Goal: Task Accomplishment & Management: Manage account settings

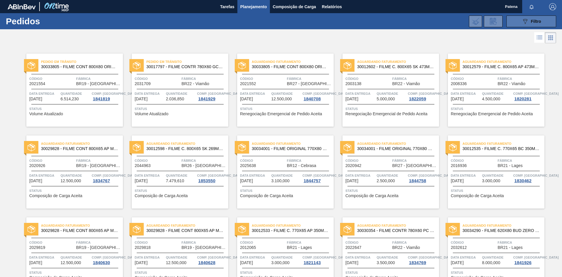
click at [518, 21] on button "089F7B8B-B2A5-4AFE-B5C0-19BA573D28AC Filtro" at bounding box center [531, 22] width 50 height 12
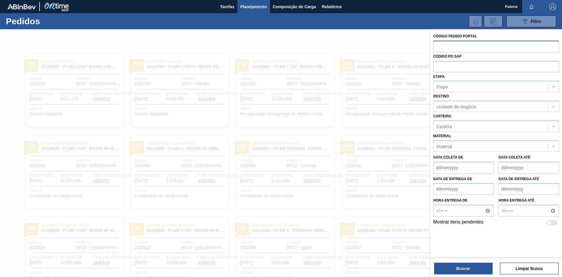
click at [463, 49] on input "text" at bounding box center [496, 46] width 126 height 11
type input "2036012"
click at [474, 267] on button "Buscar" at bounding box center [463, 269] width 59 height 12
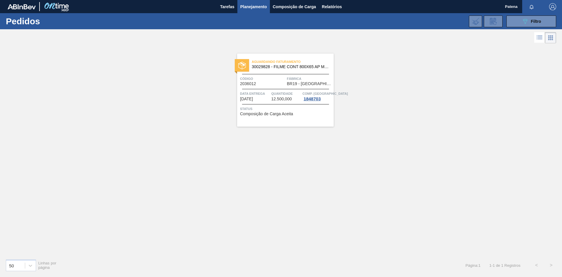
click at [265, 76] on span "Código" at bounding box center [262, 79] width 45 height 6
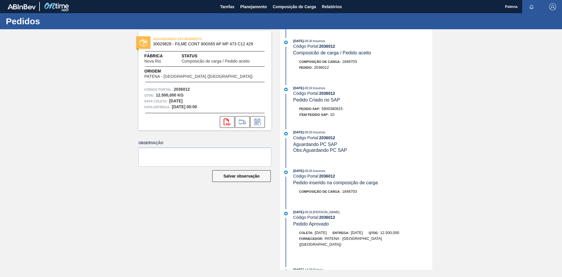
drag, startPoint x: 344, startPoint y: 110, endPoint x: 321, endPoint y: 109, distance: 22.3
click at [321, 109] on div "Pedido SAP: 5800380815" at bounding box center [362, 109] width 139 height 6
copy div "5800380815"
click at [256, 8] on span "Planejamento" at bounding box center [253, 6] width 27 height 7
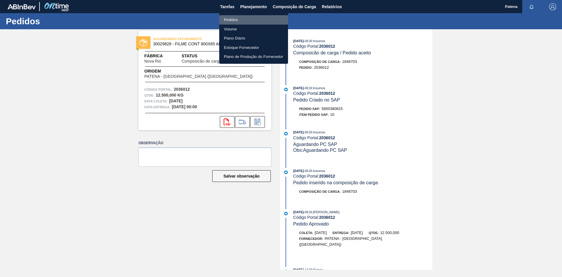
click at [234, 18] on li "Pedidos" at bounding box center [253, 19] width 69 height 9
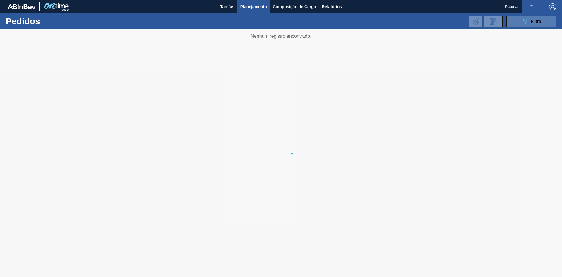
click at [525, 20] on icon "089F7B8B-B2A5-4AFE-B5C0-19BA573D28AC" at bounding box center [524, 21] width 7 height 7
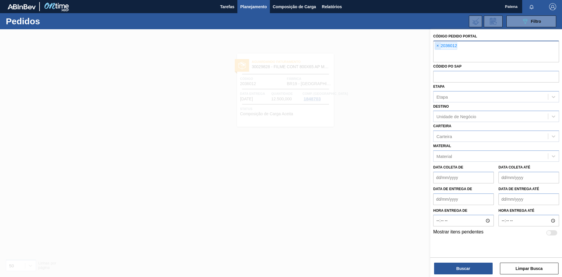
click at [436, 47] on span "×" at bounding box center [438, 45] width 6 height 7
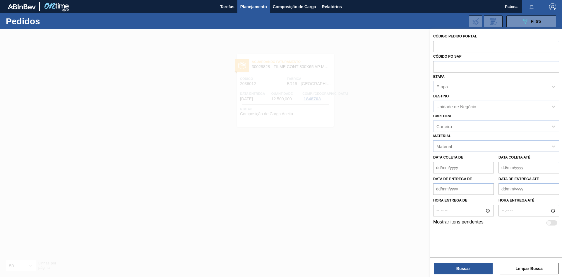
drag, startPoint x: 451, startPoint y: 49, endPoint x: 448, endPoint y: 47, distance: 3.9
click at [450, 49] on input "text" at bounding box center [496, 46] width 126 height 11
paste input "70651"
type input "70651"
drag, startPoint x: 450, startPoint y: 47, endPoint x: 425, endPoint y: 43, distance: 25.8
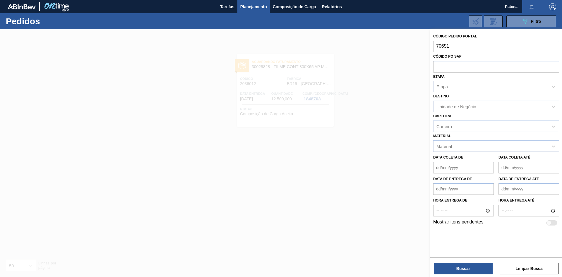
click at [433, 43] on input "70651" at bounding box center [496, 46] width 126 height 11
click at [470, 44] on input "text" at bounding box center [496, 46] width 126 height 11
type input "2036013"
click at [465, 271] on button "Buscar" at bounding box center [463, 269] width 59 height 12
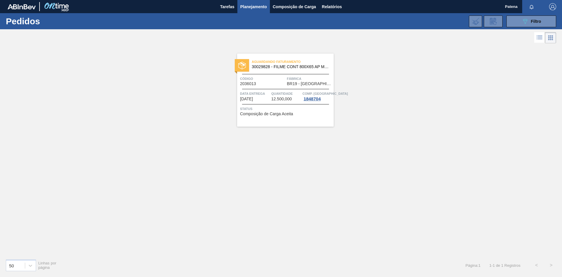
click at [284, 92] on span "Quantidade" at bounding box center [286, 94] width 30 height 6
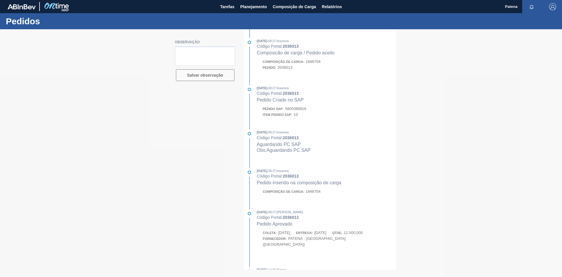
drag, startPoint x: 307, startPoint y: 112, endPoint x: 288, endPoint y: 111, distance: 19.3
click at [288, 111] on div at bounding box center [281, 153] width 562 height 248
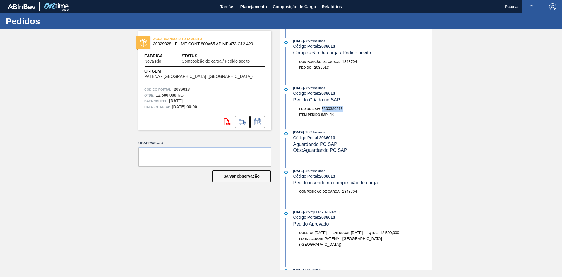
drag, startPoint x: 343, startPoint y: 111, endPoint x: 322, endPoint y: 110, distance: 20.5
click at [322, 110] on span "5800380816" at bounding box center [332, 109] width 21 height 4
copy span "5800380816"
click at [258, 11] on button "Planejamento" at bounding box center [253, 6] width 32 height 13
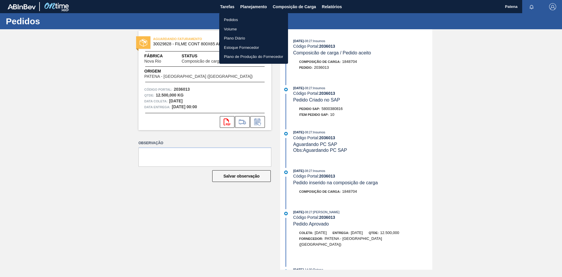
click at [257, 19] on li "Pedidos" at bounding box center [253, 19] width 69 height 9
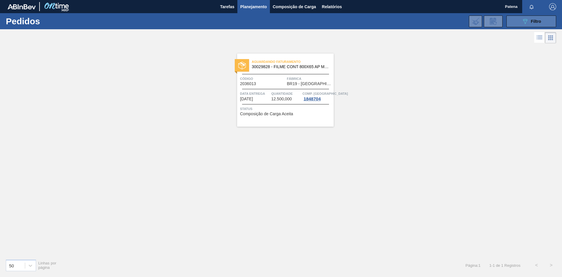
click at [521, 23] on button "089F7B8B-B2A5-4AFE-B5C0-19BA573D28AC Filtro" at bounding box center [531, 22] width 50 height 12
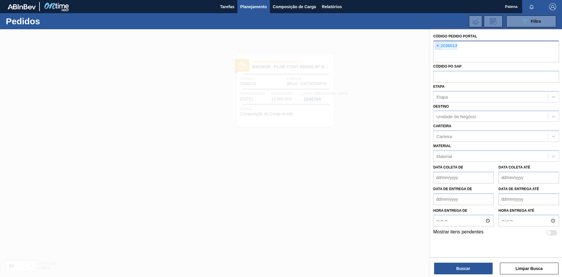
click at [438, 47] on span "×" at bounding box center [438, 45] width 6 height 7
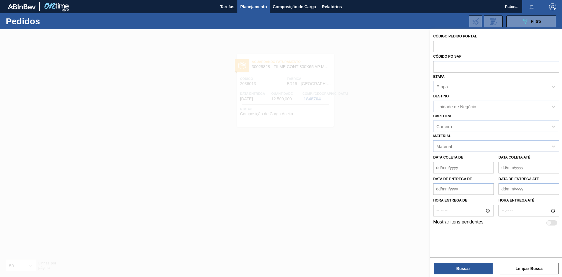
click at [444, 47] on input "text" at bounding box center [496, 46] width 126 height 11
type input "2032531"
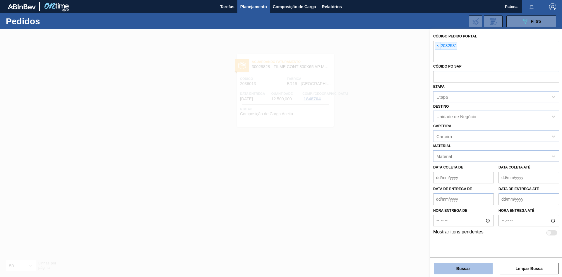
click at [465, 271] on button "Buscar" at bounding box center [463, 269] width 59 height 12
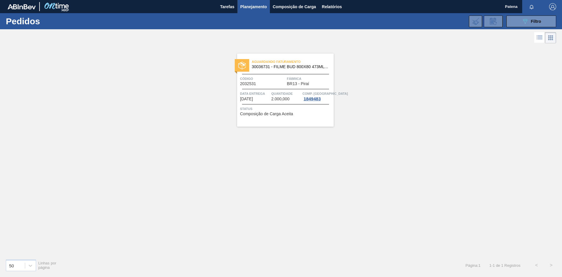
click at [269, 81] on span "Código" at bounding box center [262, 79] width 45 height 6
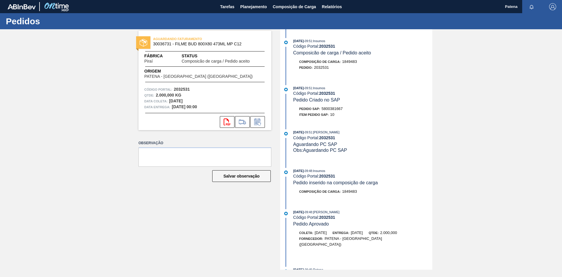
drag, startPoint x: 346, startPoint y: 110, endPoint x: 321, endPoint y: 111, distance: 24.6
click at [321, 111] on div "Pedido SAP: 5800381667" at bounding box center [362, 109] width 139 height 6
copy div "5800381667"
click at [248, 8] on span "Planejamento" at bounding box center [253, 6] width 27 height 7
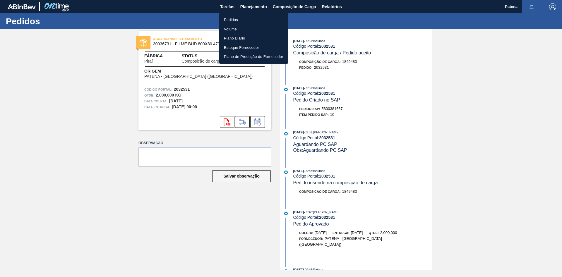
click at [237, 20] on li "Pedidos" at bounding box center [253, 19] width 69 height 9
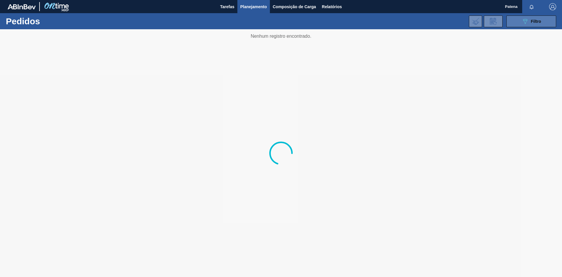
click at [524, 25] on button "089F7B8B-B2A5-4AFE-B5C0-19BA573D28AC Filtro" at bounding box center [531, 22] width 50 height 12
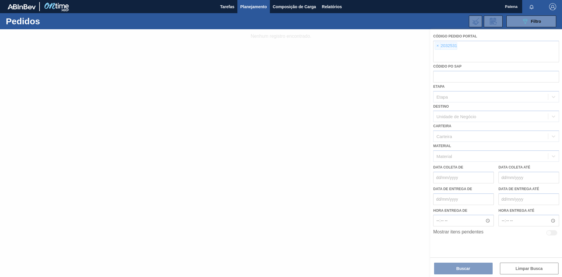
click at [438, 46] on div at bounding box center [281, 153] width 562 height 248
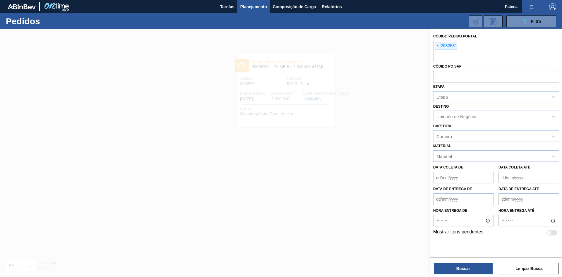
click at [438, 46] on span "×" at bounding box center [438, 45] width 6 height 7
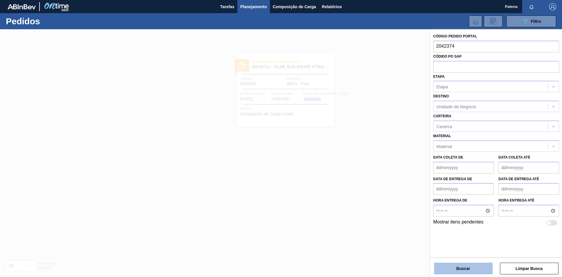
type input "2042374"
click at [482, 269] on button "Buscar" at bounding box center [463, 269] width 59 height 12
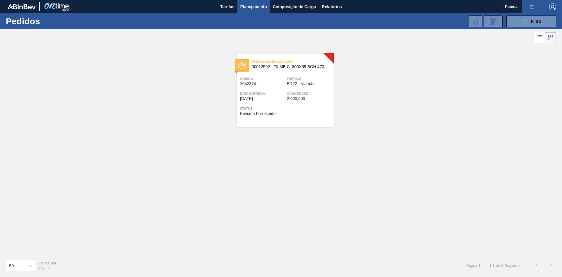
click at [274, 90] on div "Pedido em Negociação 30012592 - FILME C. 800X65 BOH 473ML C12 429 Código 204237…" at bounding box center [285, 90] width 97 height 73
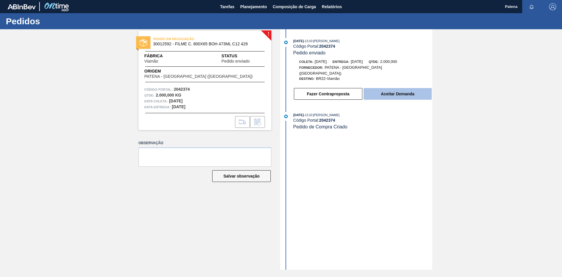
click at [404, 88] on button "Aceitar Demanda" at bounding box center [397, 94] width 68 height 12
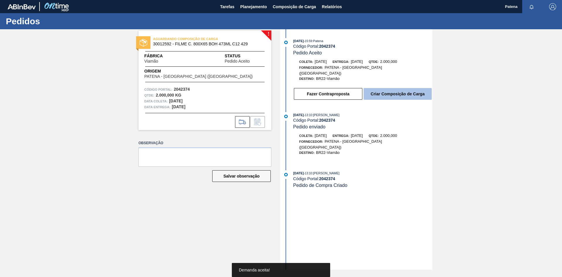
click at [390, 89] on button "Criar Composição de Carga" at bounding box center [397, 94] width 68 height 12
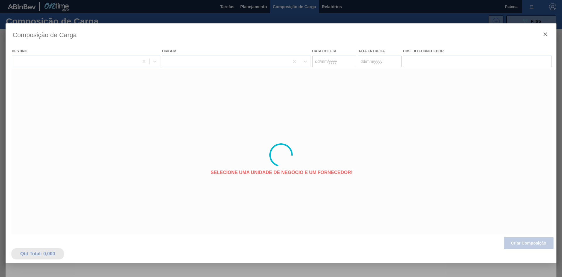
type coleta "[DATE]"
type Entrega "[DATE]"
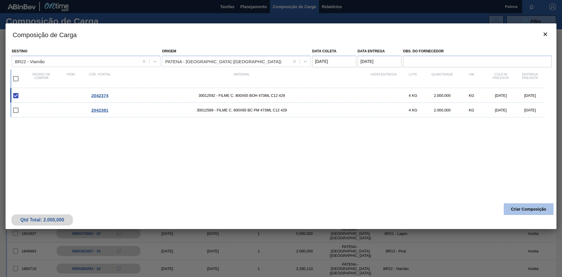
click at [531, 209] on button "Criar Composição" at bounding box center [529, 209] width 50 height 12
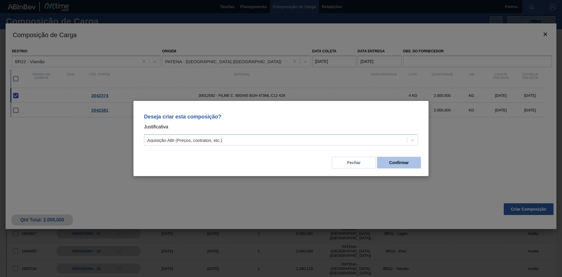
click at [399, 165] on button "Confirmar" at bounding box center [399, 163] width 44 height 12
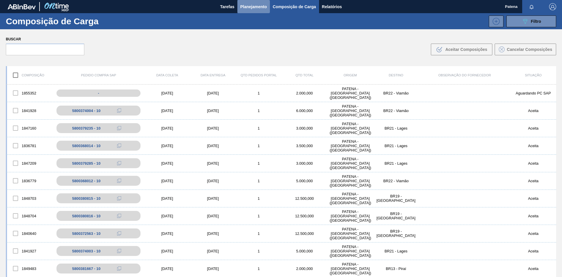
click at [253, 6] on span "Planejamento" at bounding box center [253, 6] width 27 height 7
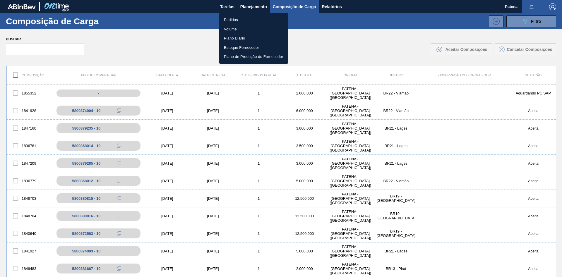
click at [258, 19] on li "Pedidos" at bounding box center [253, 19] width 69 height 9
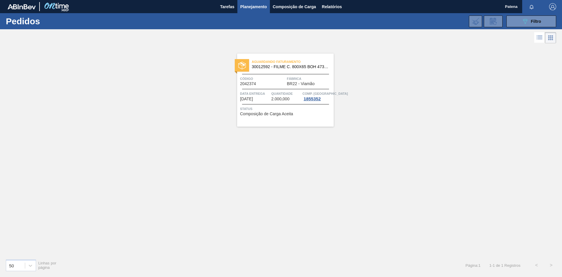
click at [265, 78] on span "Código" at bounding box center [262, 79] width 45 height 6
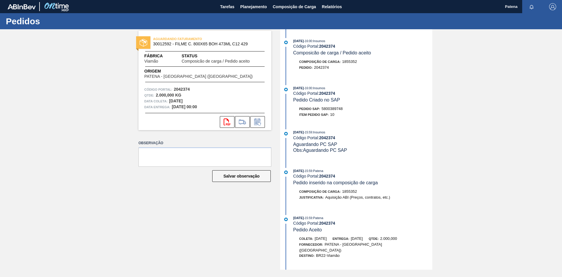
click at [343, 111] on span "5800389748" at bounding box center [332, 109] width 21 height 4
drag, startPoint x: 343, startPoint y: 111, endPoint x: 322, endPoint y: 111, distance: 21.7
click at [322, 111] on div "Pedido SAP: 5800389748" at bounding box center [321, 109] width 44 height 6
copy span "5800389748"
click at [249, 8] on span "Planejamento" at bounding box center [253, 6] width 27 height 7
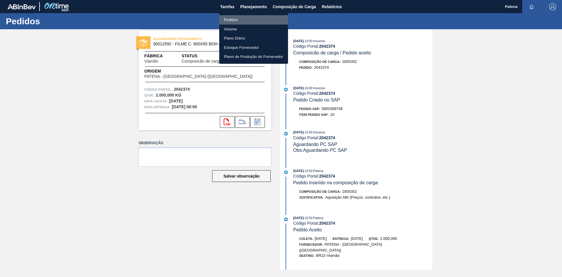
click at [238, 20] on li "Pedidos" at bounding box center [253, 19] width 69 height 9
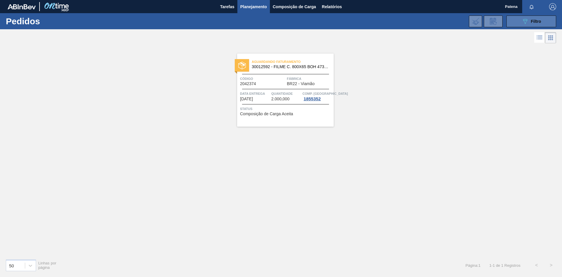
click at [512, 23] on button "089F7B8B-B2A5-4AFE-B5C0-19BA573D28AC Filtro" at bounding box center [531, 22] width 50 height 12
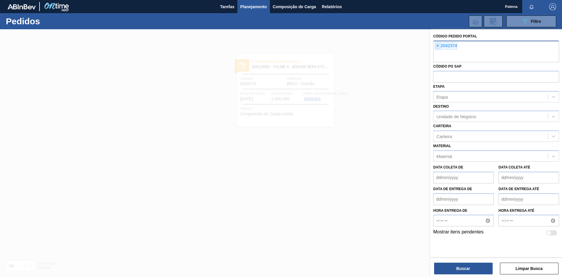
click at [437, 44] on span "×" at bounding box center [438, 45] width 6 height 7
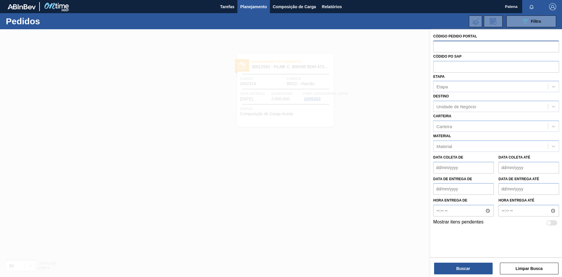
click at [444, 47] on input "text" at bounding box center [496, 46] width 126 height 11
type input "2042381"
click at [467, 270] on button "Buscar" at bounding box center [463, 269] width 59 height 12
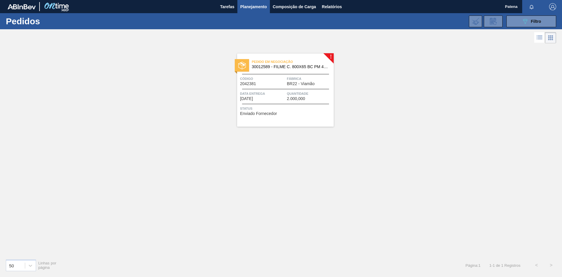
click at [279, 92] on span "Data Entrega" at bounding box center [262, 94] width 45 height 6
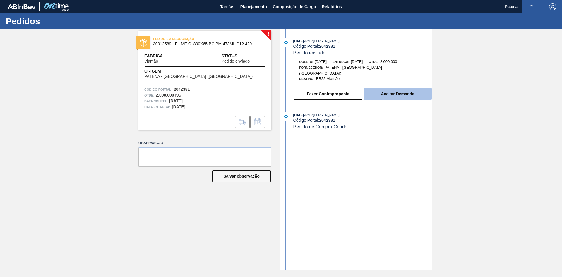
click at [408, 88] on button "Aceitar Demanda" at bounding box center [397, 94] width 68 height 12
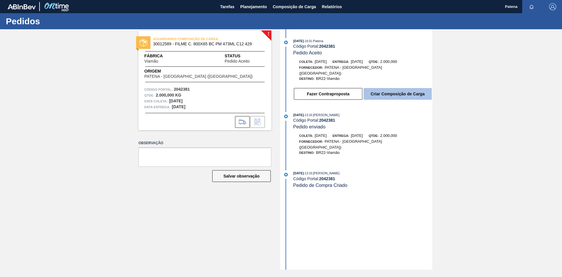
click at [397, 91] on button "Criar Composição de Carga" at bounding box center [397, 94] width 68 height 12
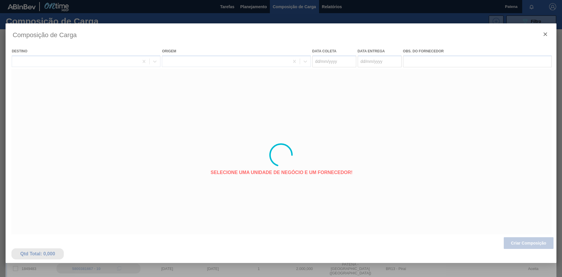
type coleta "[DATE]"
type Entrega "[DATE]"
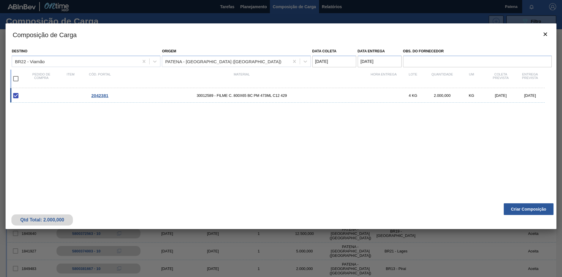
click at [525, 212] on button "Criar Composição" at bounding box center [529, 209] width 50 height 12
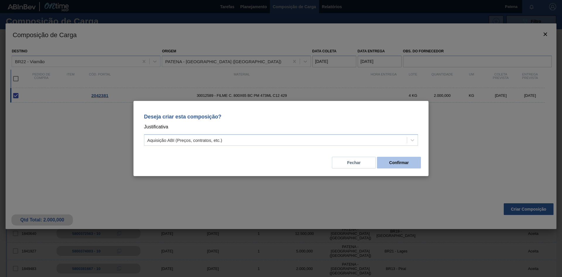
click at [399, 164] on button "Confirmar" at bounding box center [399, 163] width 44 height 12
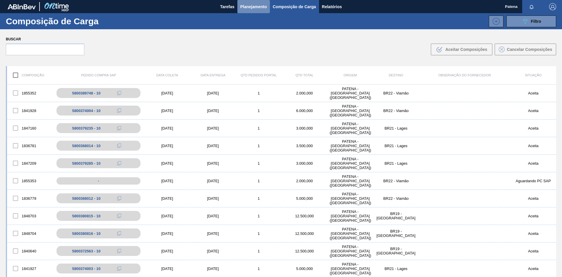
click at [256, 10] on span "Planejamento" at bounding box center [253, 6] width 27 height 7
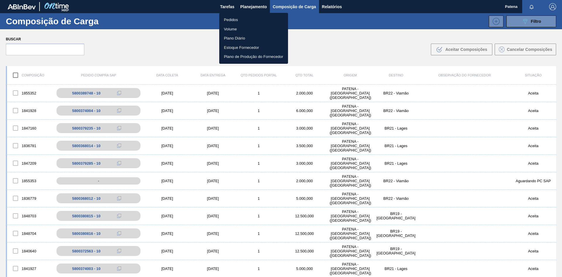
click at [236, 20] on li "Pedidos" at bounding box center [253, 19] width 69 height 9
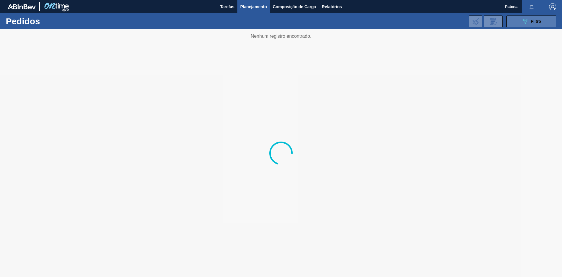
click at [527, 24] on icon "089F7B8B-B2A5-4AFE-B5C0-19BA573D28AC" at bounding box center [524, 21] width 7 height 7
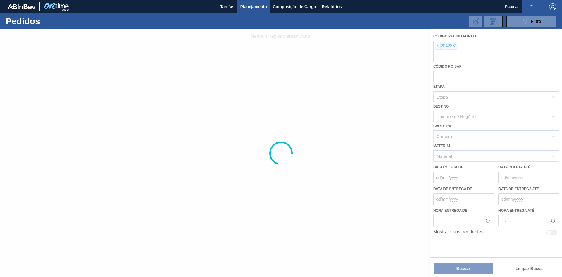
click at [352, 162] on div at bounding box center [281, 153] width 562 height 248
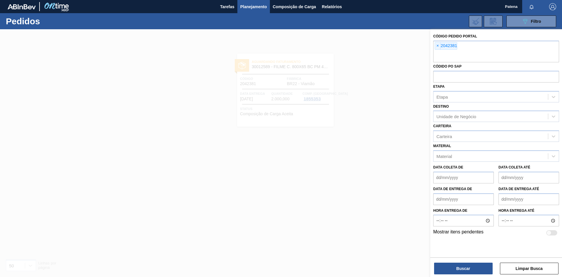
click at [289, 100] on div at bounding box center [281, 167] width 562 height 277
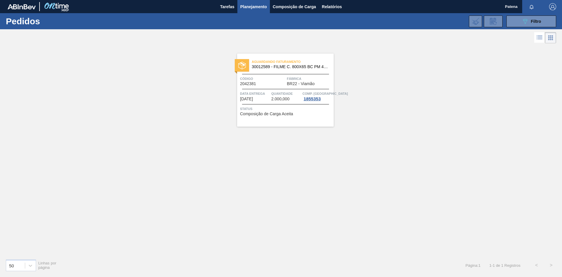
click at [253, 100] on span "[DATE]" at bounding box center [246, 99] width 13 height 4
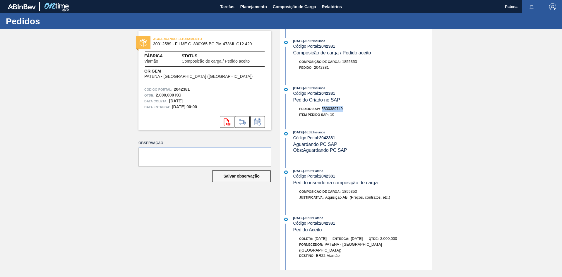
drag, startPoint x: 341, startPoint y: 111, endPoint x: 323, endPoint y: 111, distance: 18.4
click at [323, 111] on div "Pedido SAP: 5800389749" at bounding box center [362, 109] width 139 height 6
copy span "5800389749"
click at [250, 6] on span "Planejamento" at bounding box center [253, 6] width 27 height 7
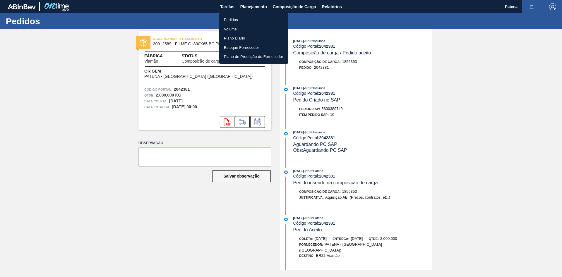
click at [232, 18] on li "Pedidos" at bounding box center [253, 19] width 69 height 9
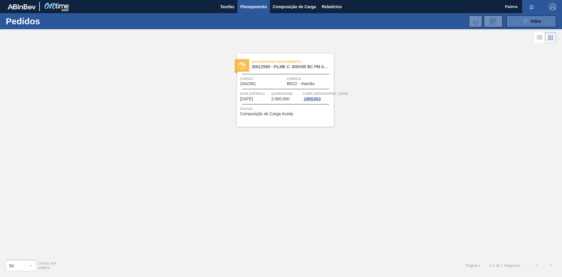
click at [527, 17] on button "089F7B8B-B2A5-4AFE-B5C0-19BA573D28AC Filtro" at bounding box center [531, 22] width 50 height 12
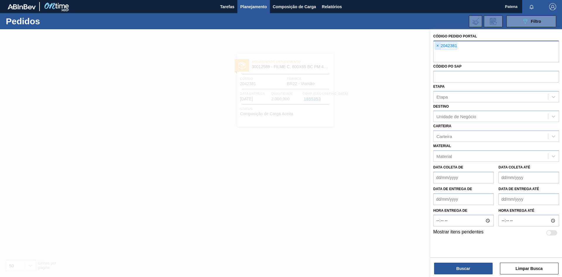
click at [439, 47] on span "×" at bounding box center [438, 45] width 6 height 7
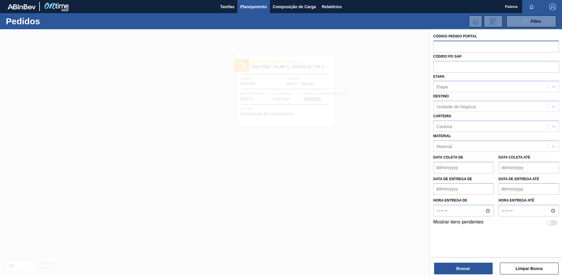
click at [527, 276] on div "Código Pedido Portal Códido PO SAP Etapa Etapa Destino Unidade de Negócio Carte…" at bounding box center [496, 153] width 132 height 249
click at [525, 269] on button "Limpar Busca" at bounding box center [529, 269] width 59 height 12
